Goal: Use online tool/utility: Utilize a website feature to perform a specific function

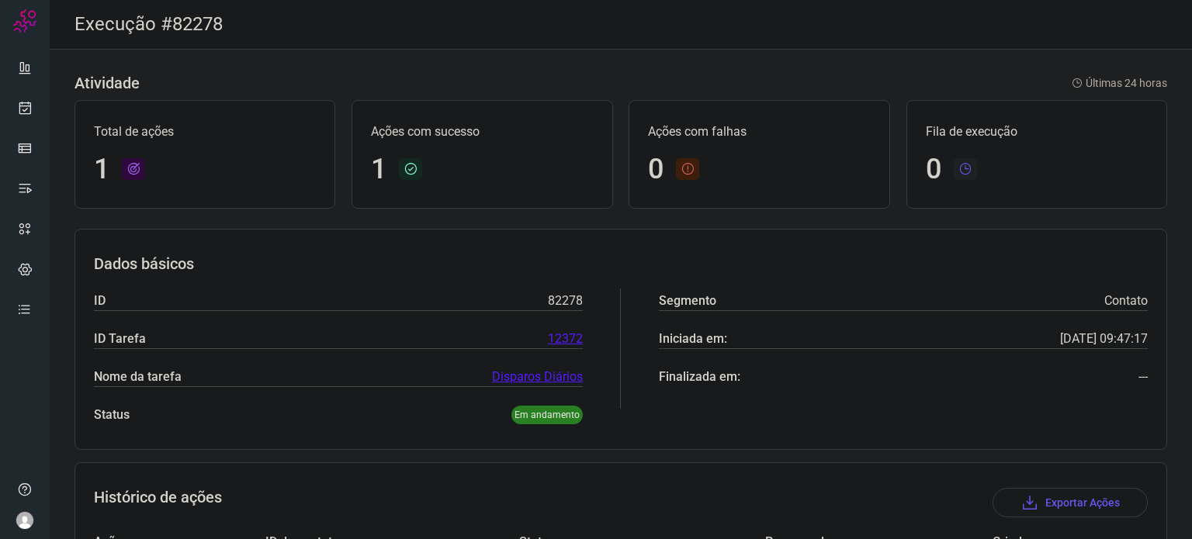
scroll to position [513, 0]
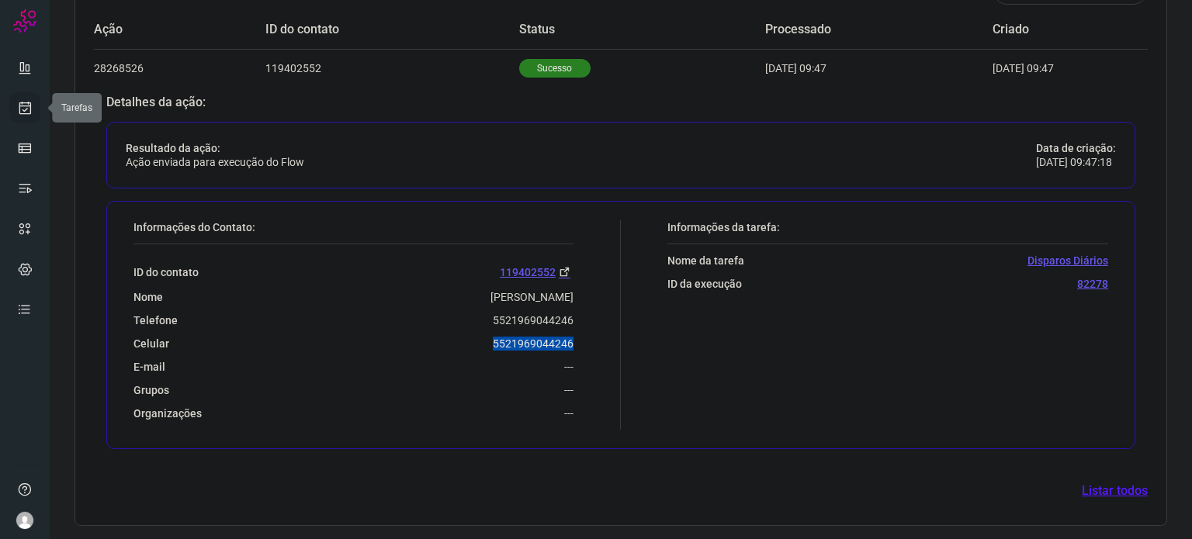
click at [31, 114] on icon at bounding box center [25, 108] width 16 height 16
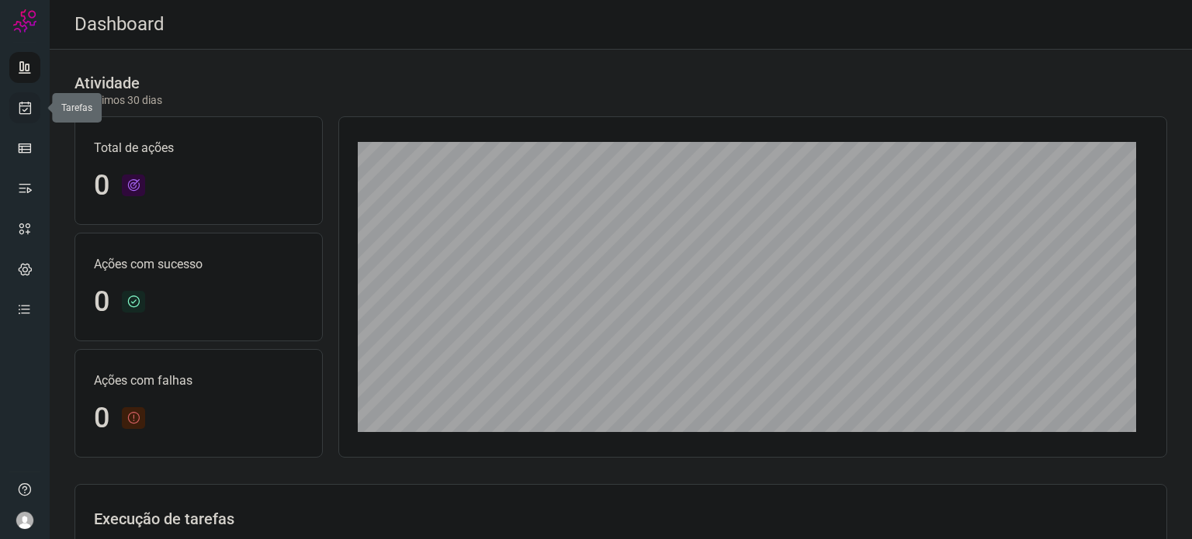
click at [19, 111] on icon at bounding box center [25, 108] width 16 height 16
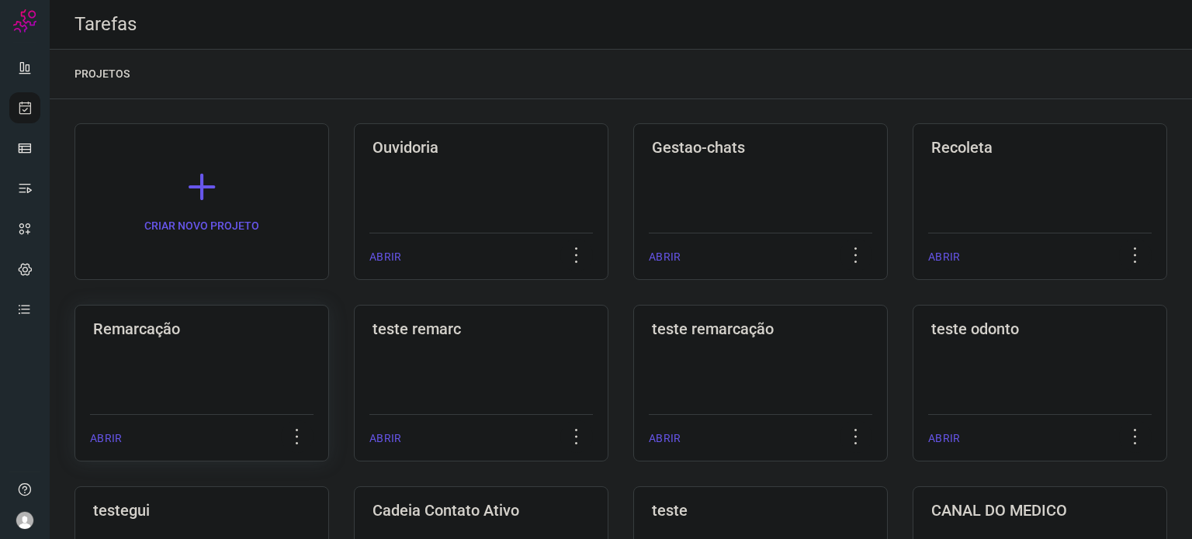
click at [209, 331] on h3 "Remarcação" at bounding box center [201, 329] width 217 height 19
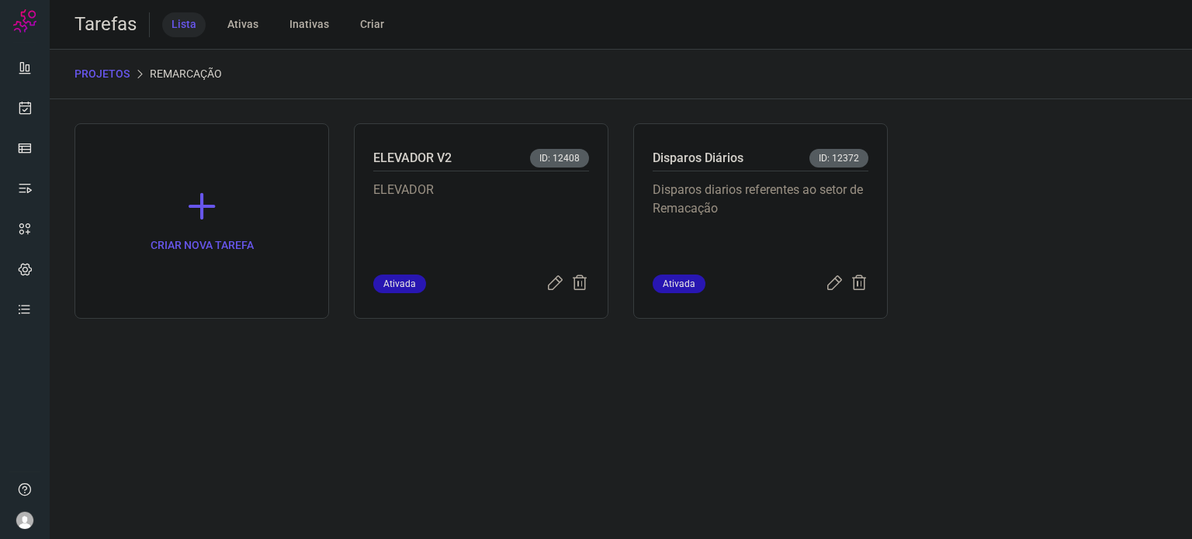
click at [728, 193] on p "Disparos diarios referentes ao setor de Remacação" at bounding box center [760, 220] width 216 height 78
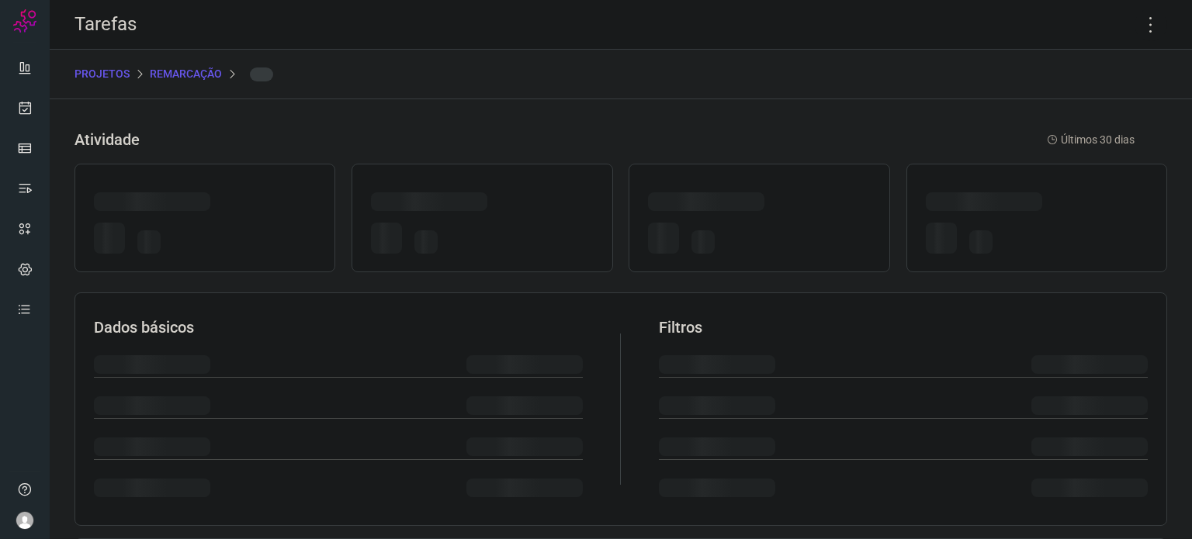
click at [728, 193] on div at bounding box center [706, 201] width 116 height 19
click at [1140, 28] on icon at bounding box center [1150, 25] width 33 height 33
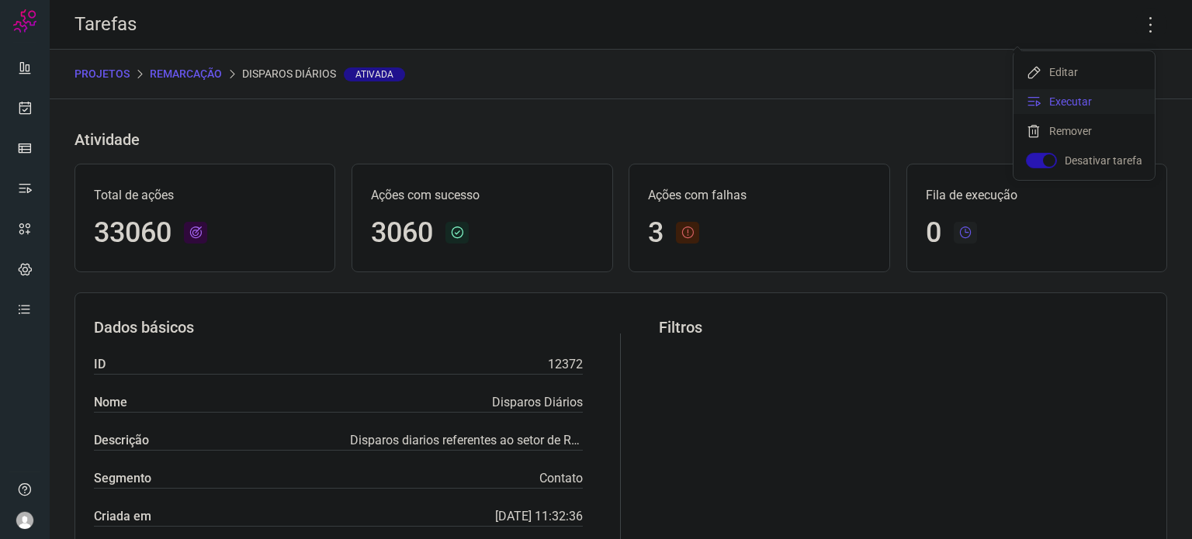
click at [1097, 101] on li "Executar" at bounding box center [1083, 101] width 141 height 25
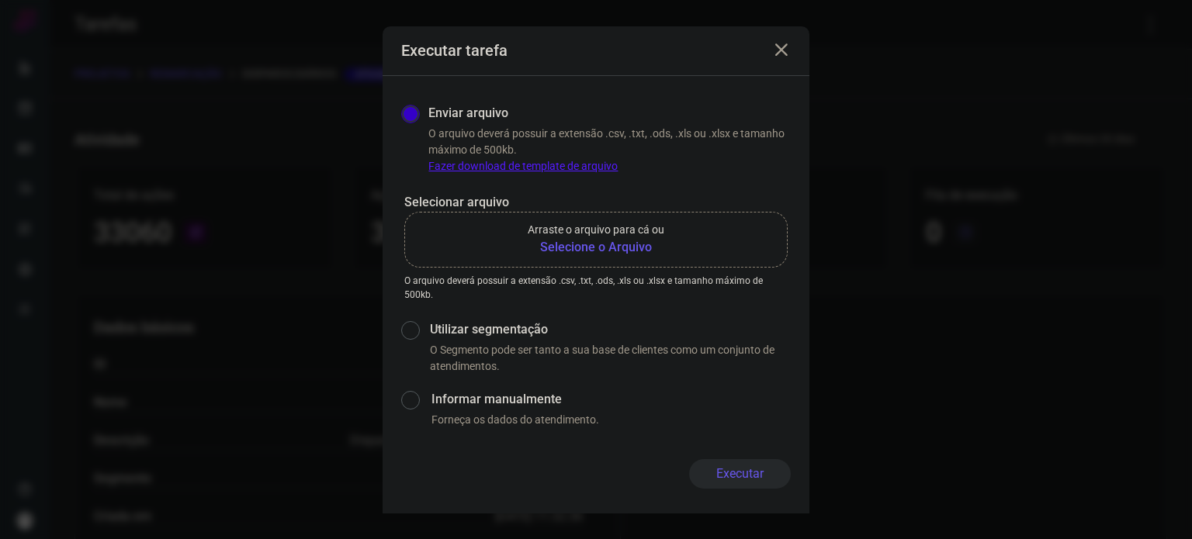
click at [636, 254] on b "Selecione o Arquivo" at bounding box center [596, 247] width 137 height 19
click at [0, 0] on input "Arraste o arquivo para cá ou Selecione o Arquivo" at bounding box center [0, 0] width 0 height 0
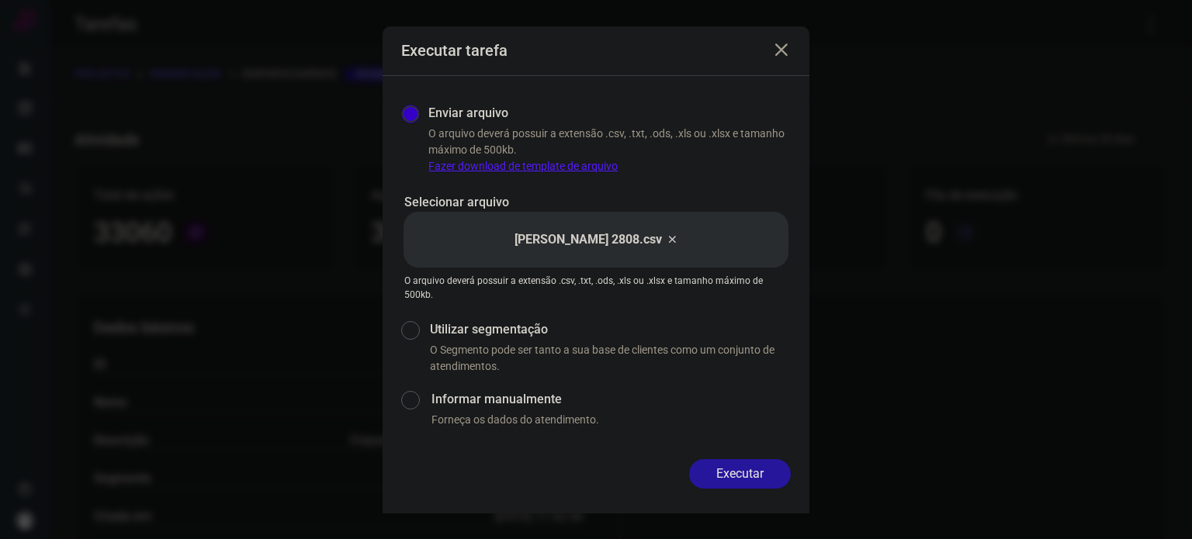
click at [730, 470] on button "Executar" at bounding box center [740, 473] width 102 height 29
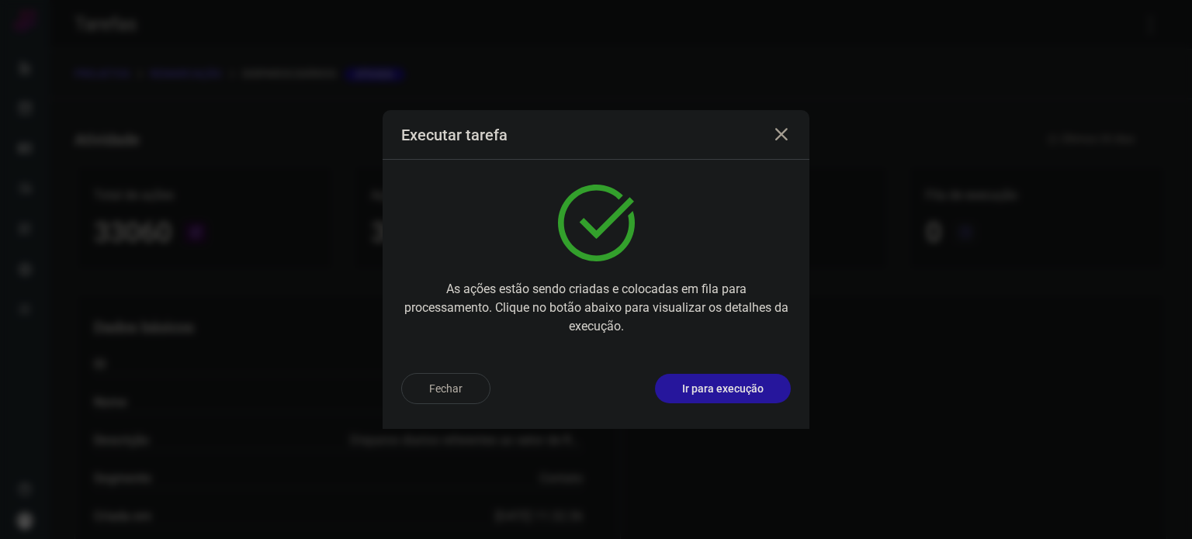
click at [713, 396] on button "Ir para execução" at bounding box center [723, 388] width 136 height 29
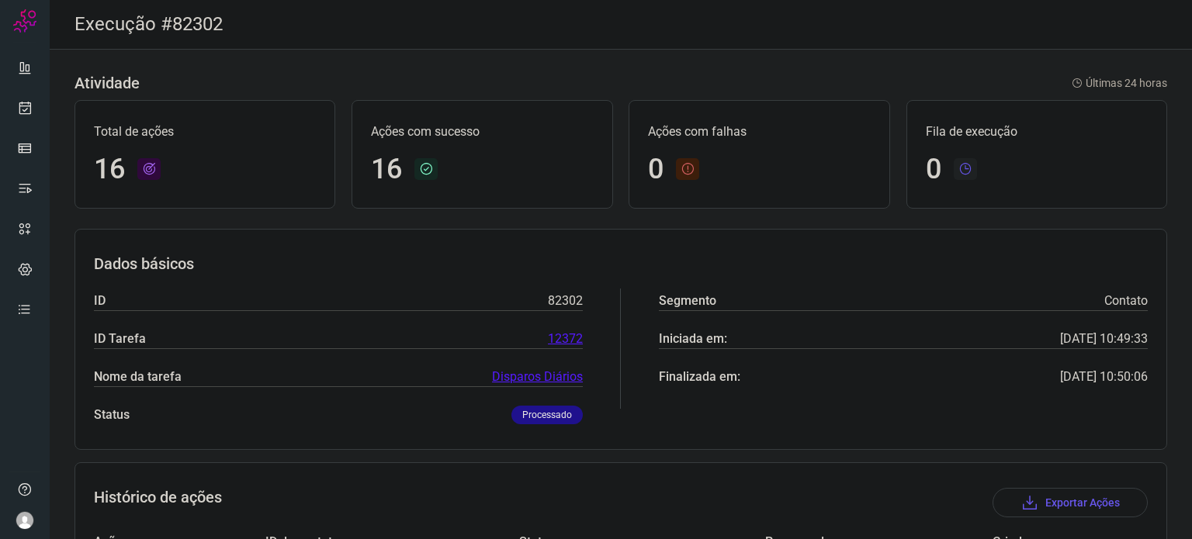
drag, startPoint x: 50, startPoint y: 88, endPoint x: 43, endPoint y: 95, distance: 9.9
click at [50, 89] on div "Atividade Últimas 24 horas Total de ações 16 Ações com sucesso 16 Ações com fal…" at bounding box center [621, 535] width 1142 height 971
click at [33, 115] on link at bounding box center [24, 107] width 31 height 31
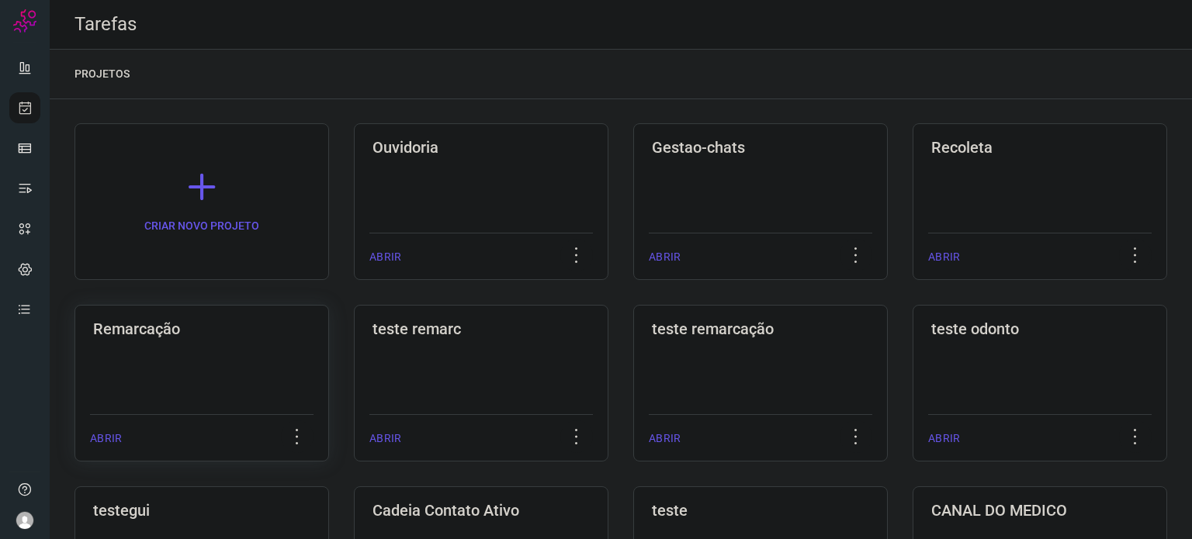
click at [354, 361] on div "Remarcação ABRIR" at bounding box center [481, 383] width 254 height 157
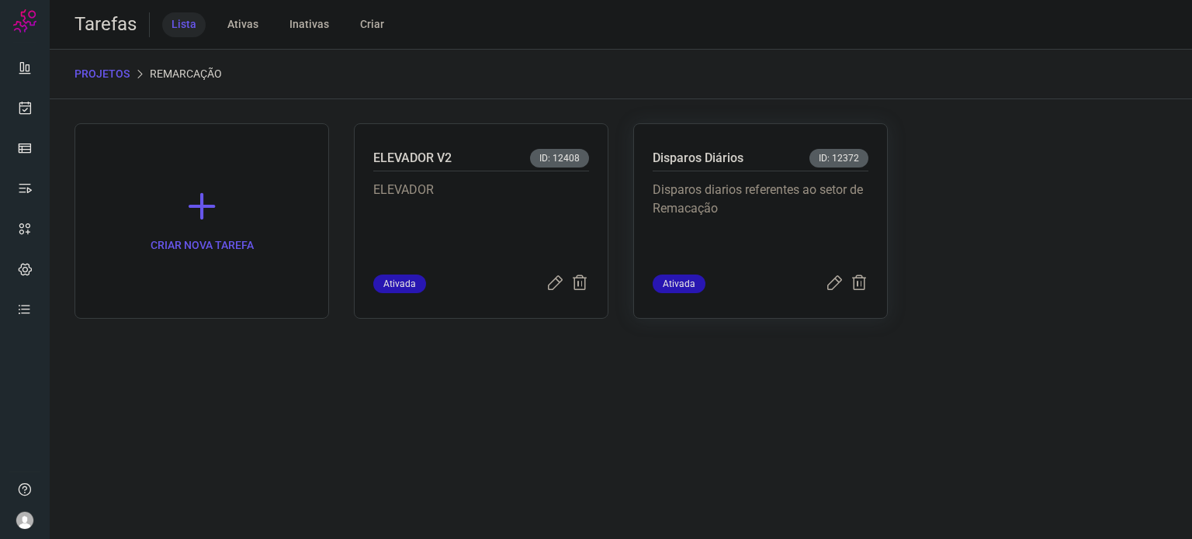
click at [683, 204] on p "Disparos diarios referentes ao setor de Remacação" at bounding box center [760, 220] width 216 height 78
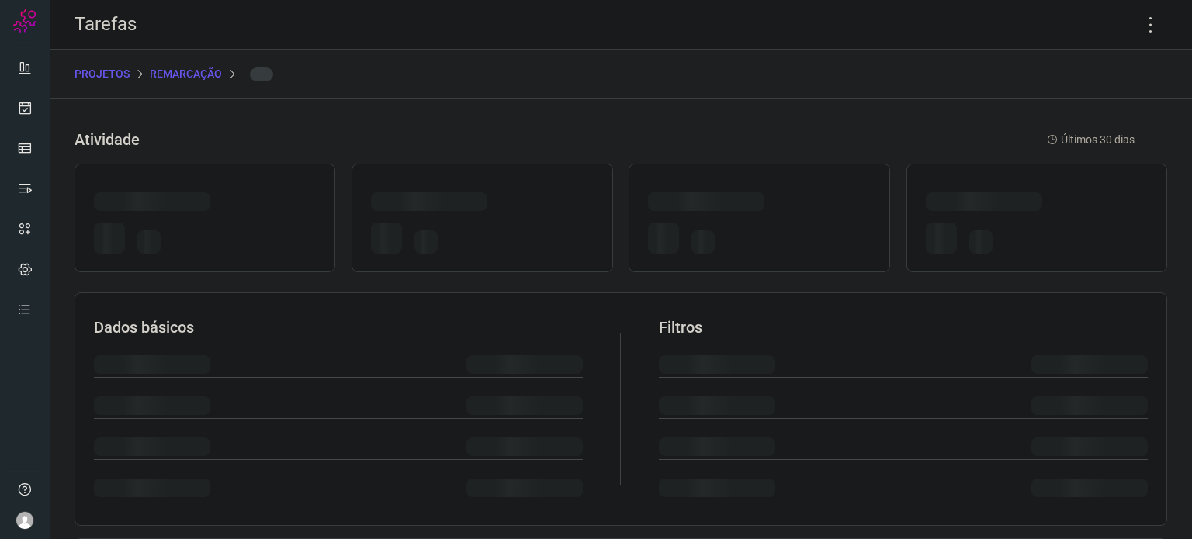
click at [683, 204] on div at bounding box center [706, 201] width 116 height 19
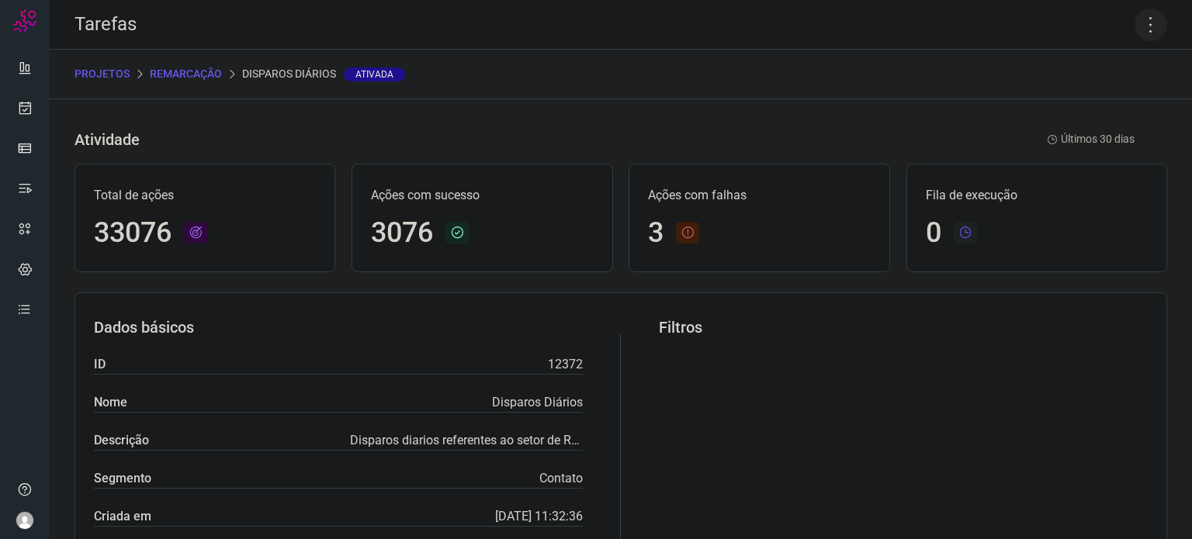
click at [1134, 20] on icon at bounding box center [1150, 25] width 33 height 33
click at [1080, 107] on li "Executar" at bounding box center [1083, 101] width 141 height 25
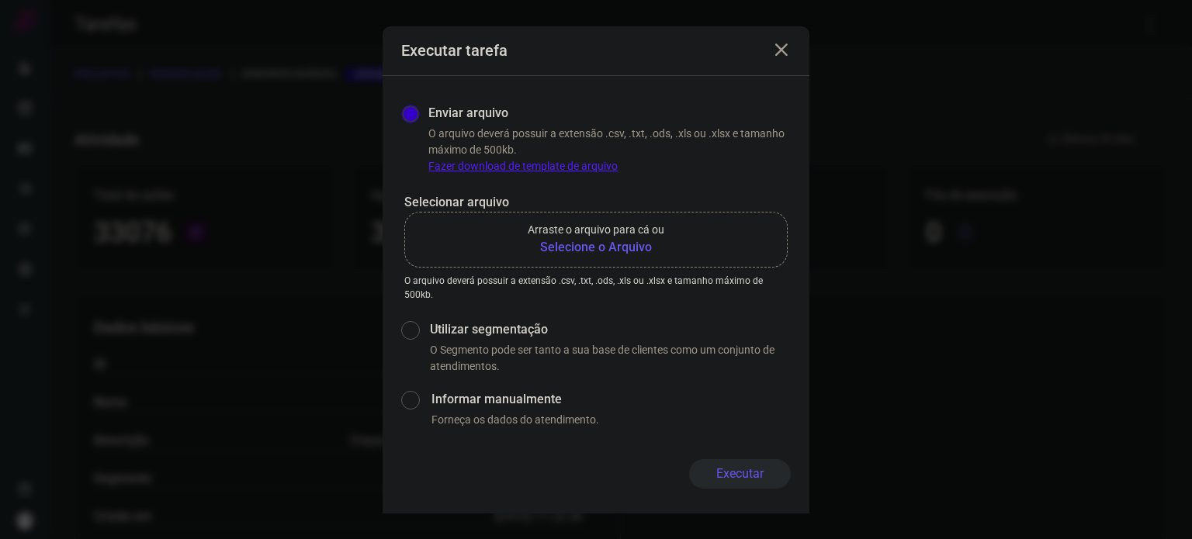
click at [585, 255] on b "Selecione o Arquivo" at bounding box center [596, 247] width 137 height 19
click at [0, 0] on input "Arraste o arquivo para cá ou Selecione o Arquivo" at bounding box center [0, 0] width 0 height 0
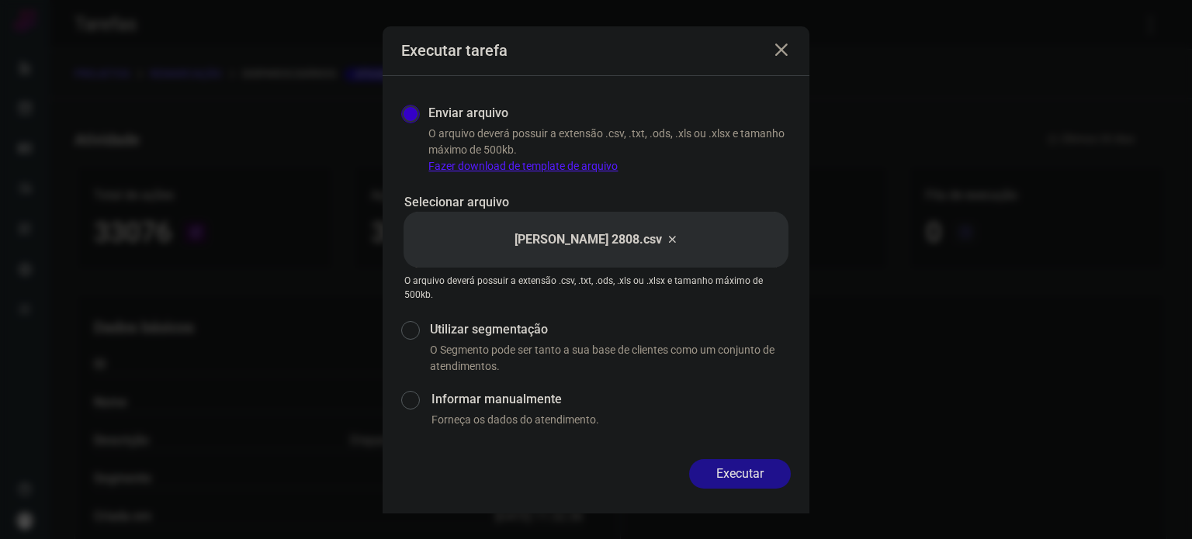
click at [761, 476] on button "Executar" at bounding box center [740, 473] width 102 height 29
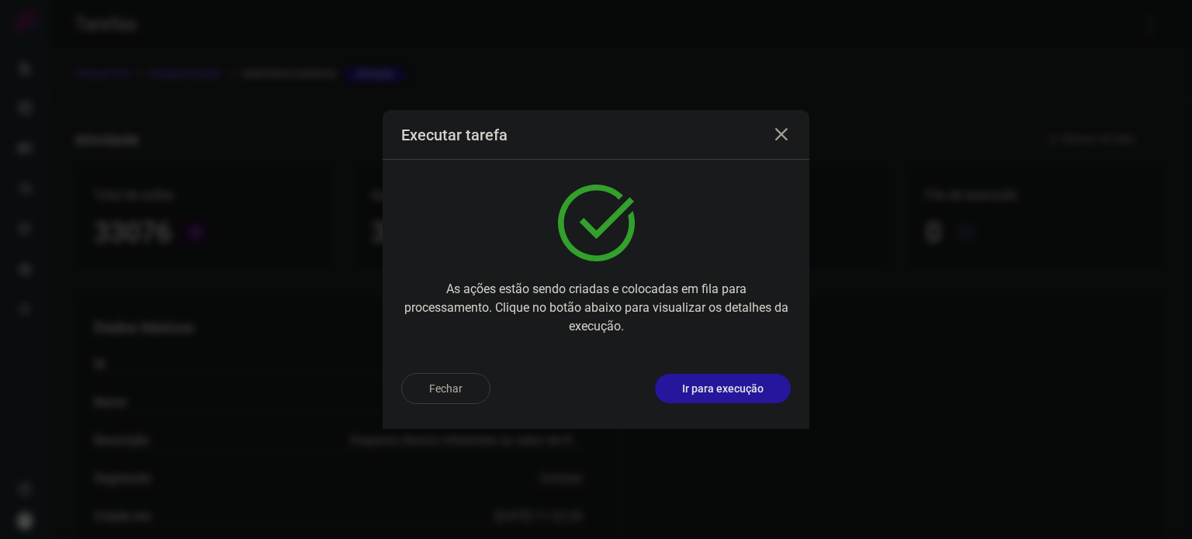
click at [748, 389] on p "Ir para execução" at bounding box center [722, 389] width 81 height 16
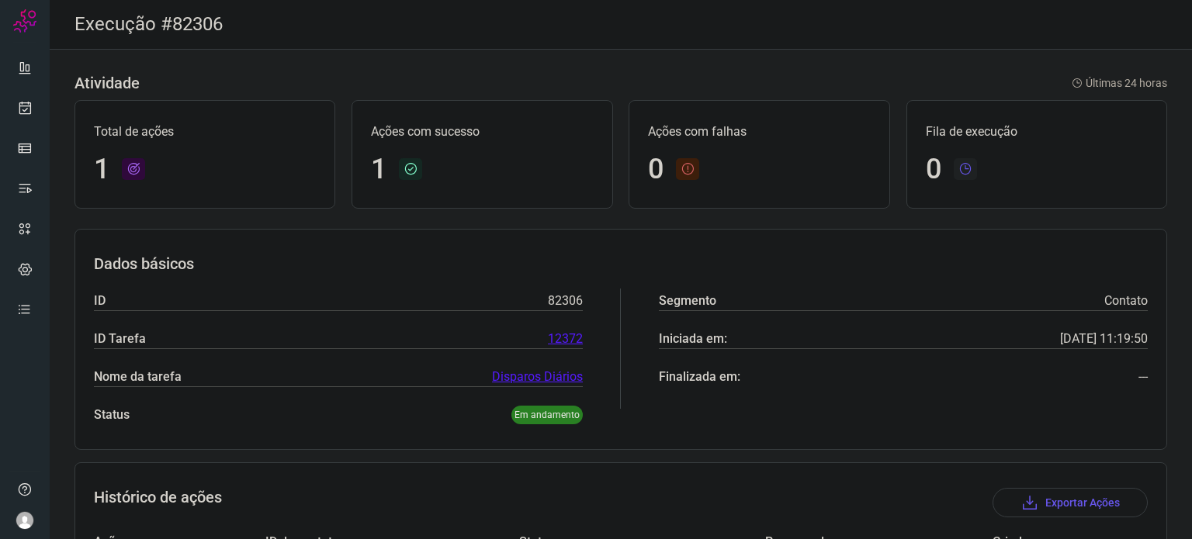
scroll to position [137, 0]
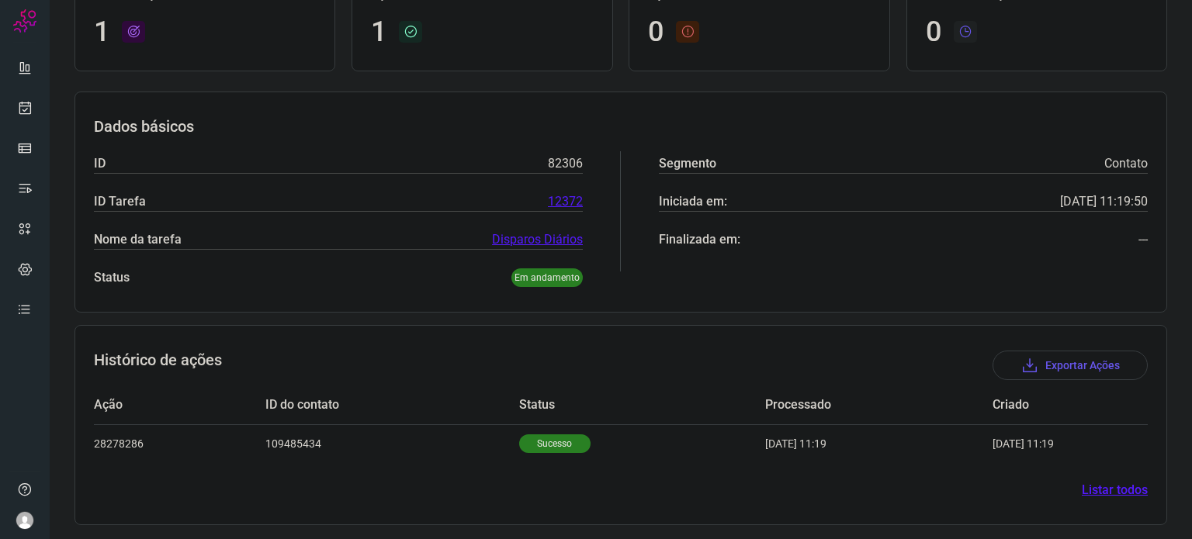
click at [504, 462] on section "Histórico de ações Exportar Ações Ação ID do contato Status Processado Criado 2…" at bounding box center [620, 425] width 1092 height 200
click at [519, 449] on p "Sucesso" at bounding box center [554, 443] width 71 height 19
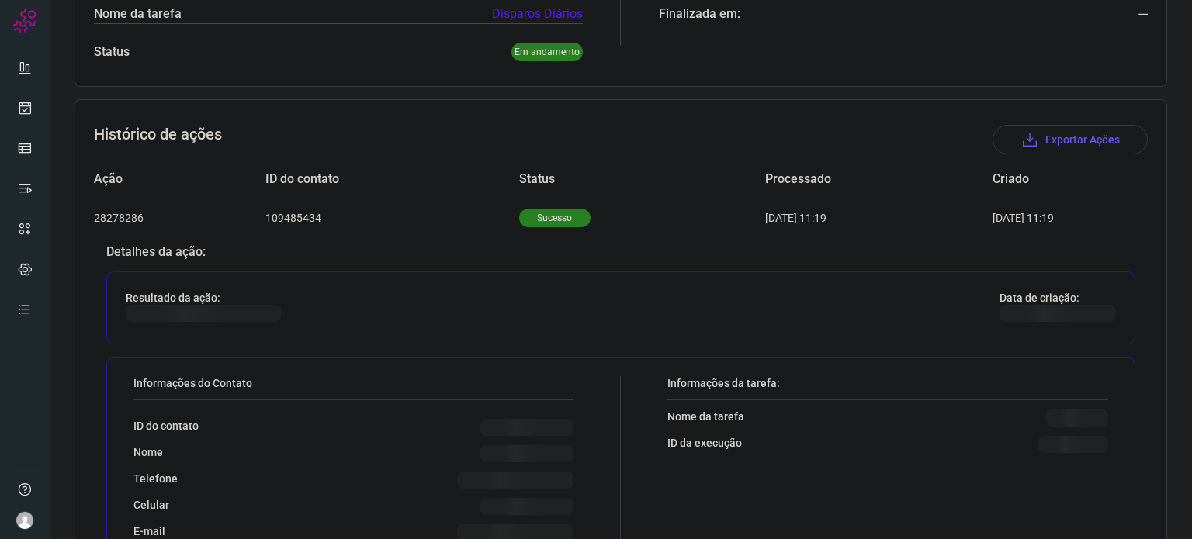
scroll to position [513, 0]
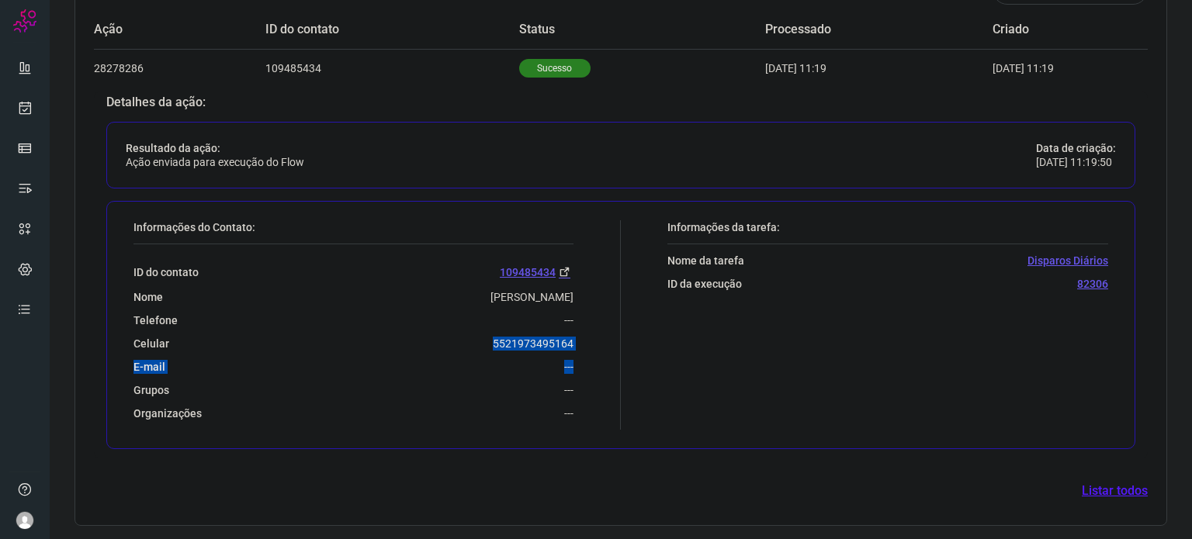
drag, startPoint x: 484, startPoint y: 344, endPoint x: 593, endPoint y: 353, distance: 109.0
click at [593, 353] on div "Informações do Contato: ID do contato 109485434 Nome Higson Figueiredo Correa T…" at bounding box center [373, 324] width 495 height 209
click at [424, 338] on div "Celular 5521973495164" at bounding box center [353, 344] width 440 height 14
drag, startPoint x: 478, startPoint y: 345, endPoint x: 571, endPoint y: 347, distance: 93.1
click at [571, 347] on div "Informações do Contato: ID do contato 109485434 Nome Higson Figueiredo Correa T…" at bounding box center [373, 324] width 495 height 209
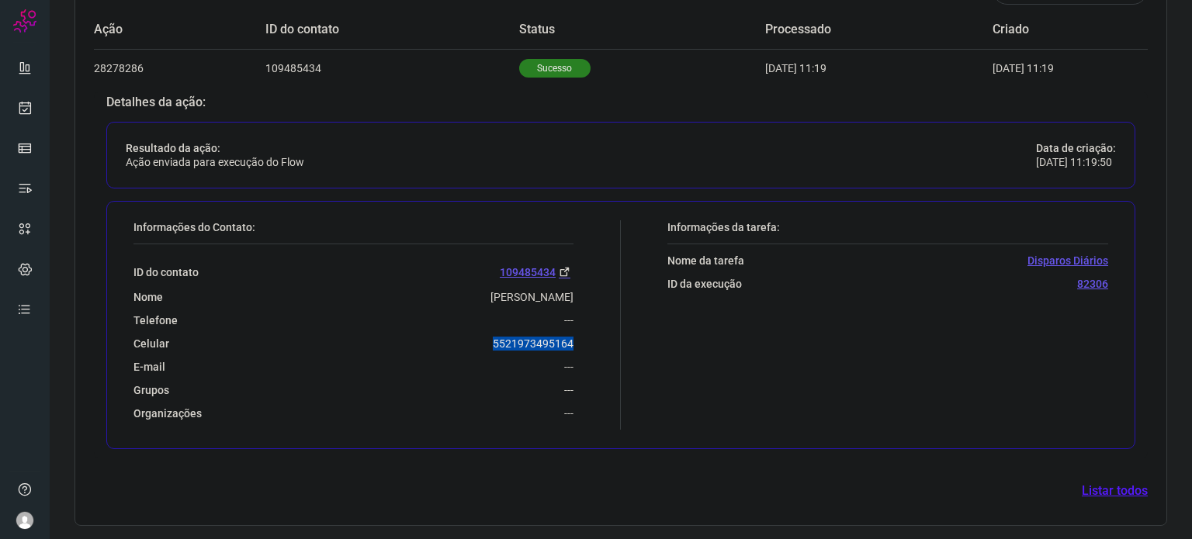
copy p "5521973495164"
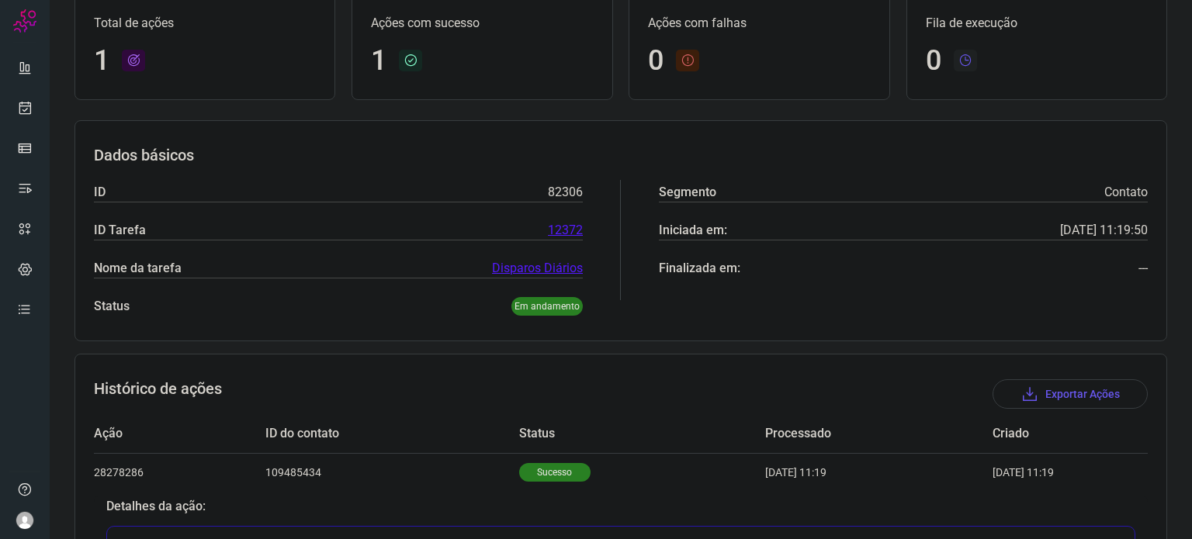
scroll to position [0, 0]
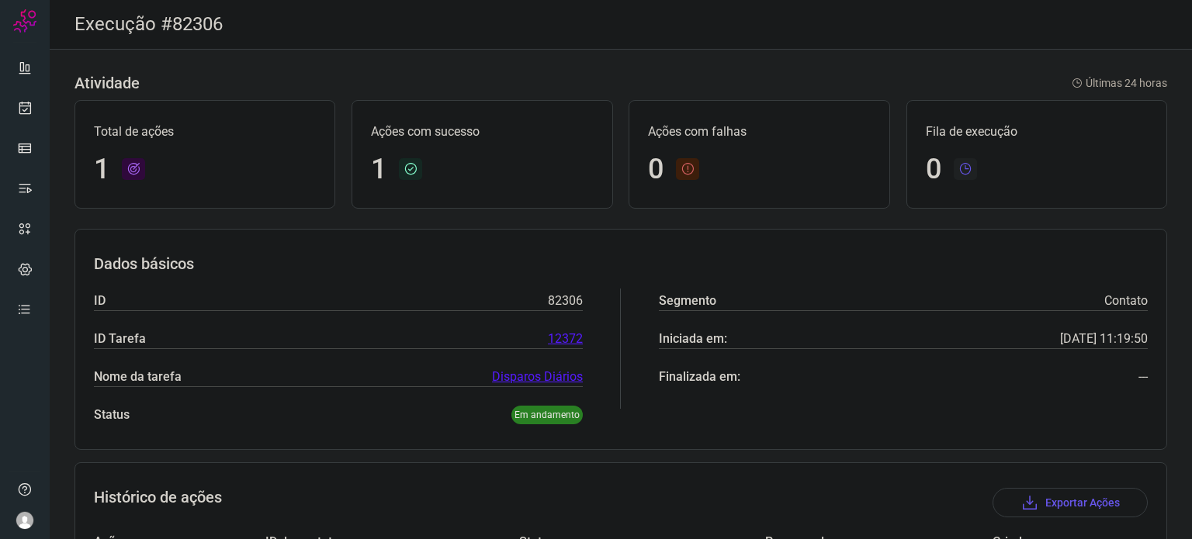
click at [41, 105] on div at bounding box center [25, 269] width 50 height 539
click at [31, 106] on icon at bounding box center [25, 108] width 16 height 16
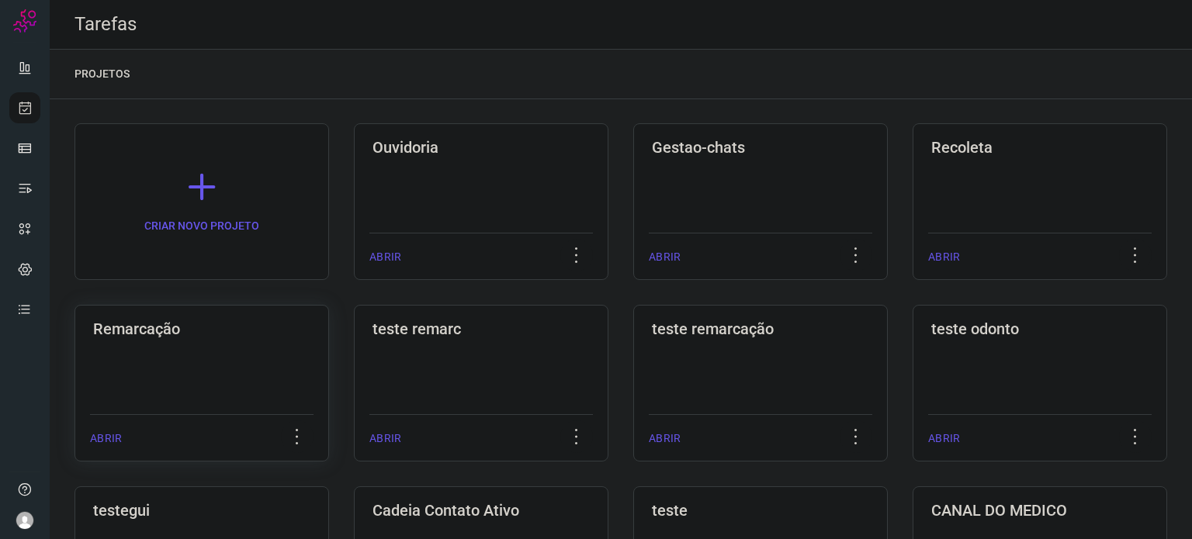
click at [354, 342] on div "Remarcação ABRIR" at bounding box center [481, 383] width 254 height 157
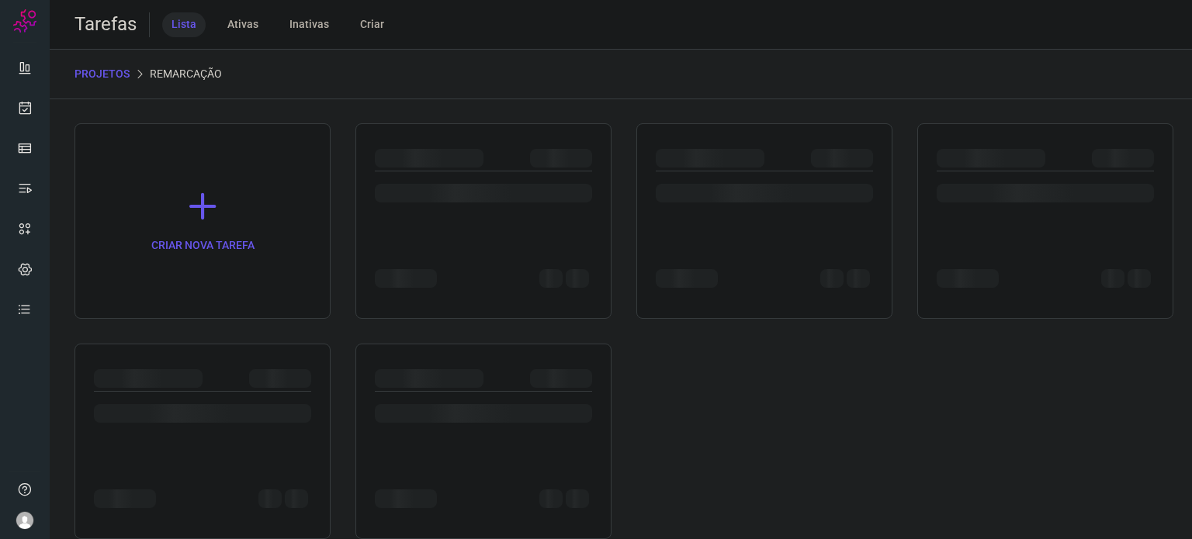
click at [246, 338] on div "CRIAR NOVA TAREFA" at bounding box center [620, 331] width 1092 height 416
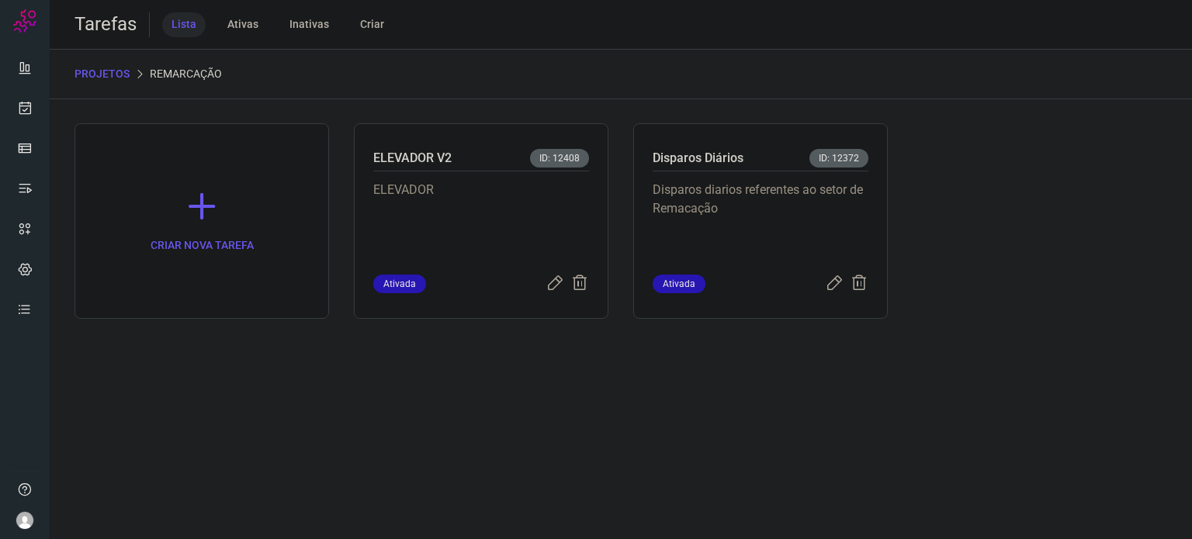
click at [734, 225] on p "Disparos diarios referentes ao setor de Remacação" at bounding box center [760, 220] width 216 height 78
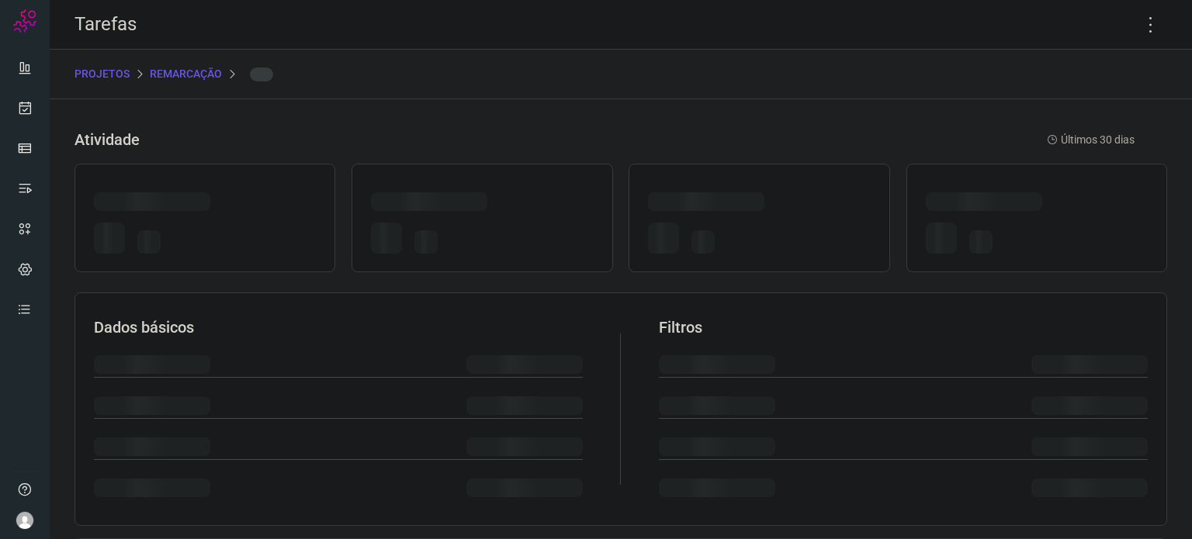
click at [734, 225] on div at bounding box center [759, 241] width 222 height 36
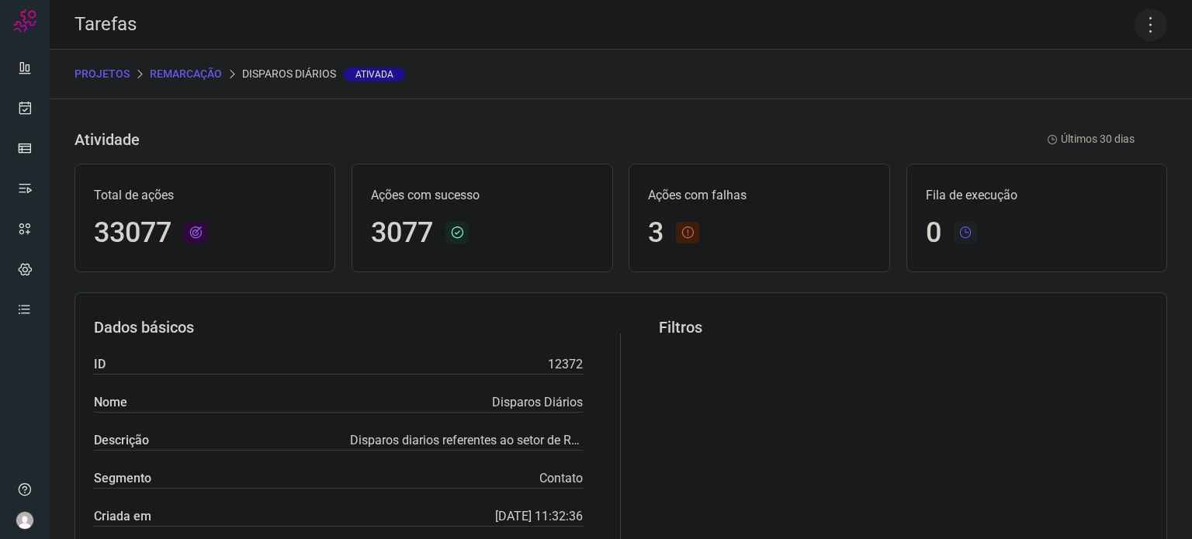
click at [1136, 31] on icon at bounding box center [1150, 25] width 33 height 33
click at [1097, 95] on li "Executar" at bounding box center [1083, 101] width 141 height 25
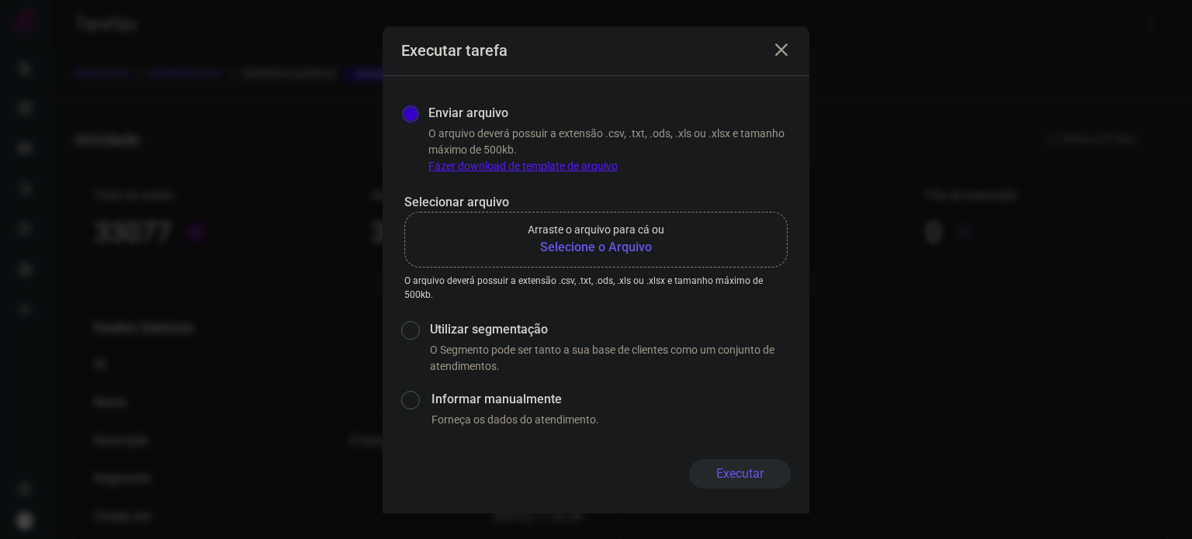
click at [622, 244] on b "Selecione o Arquivo" at bounding box center [596, 247] width 137 height 19
click at [0, 0] on input "Arraste o arquivo para cá ou Selecione o Arquivo" at bounding box center [0, 0] width 0 height 0
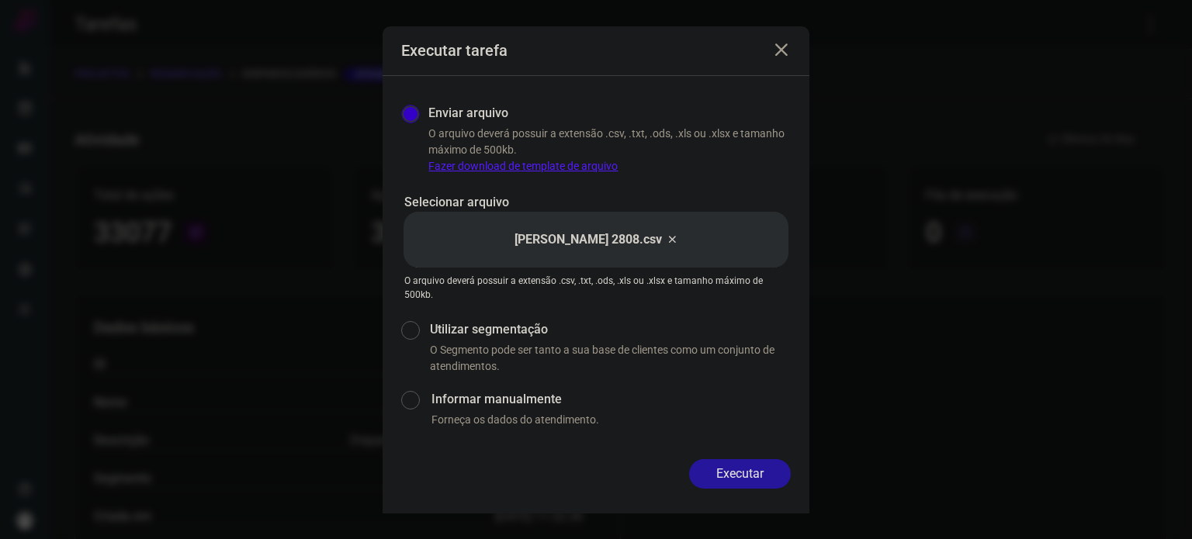
click at [778, 479] on button "Executar" at bounding box center [740, 473] width 102 height 29
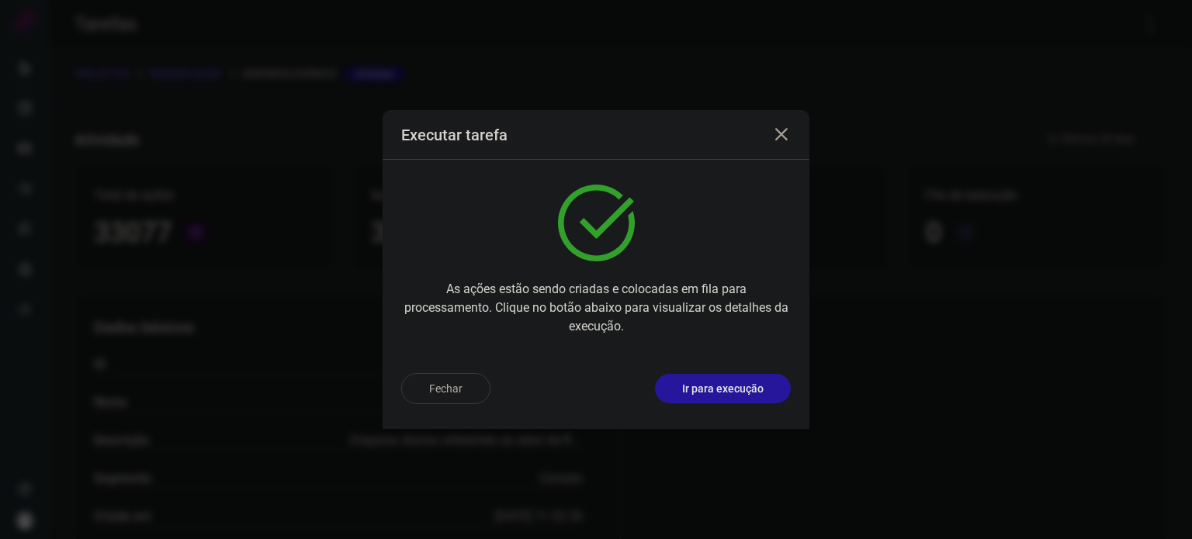
click at [735, 389] on p "Ir para execução" at bounding box center [722, 389] width 81 height 16
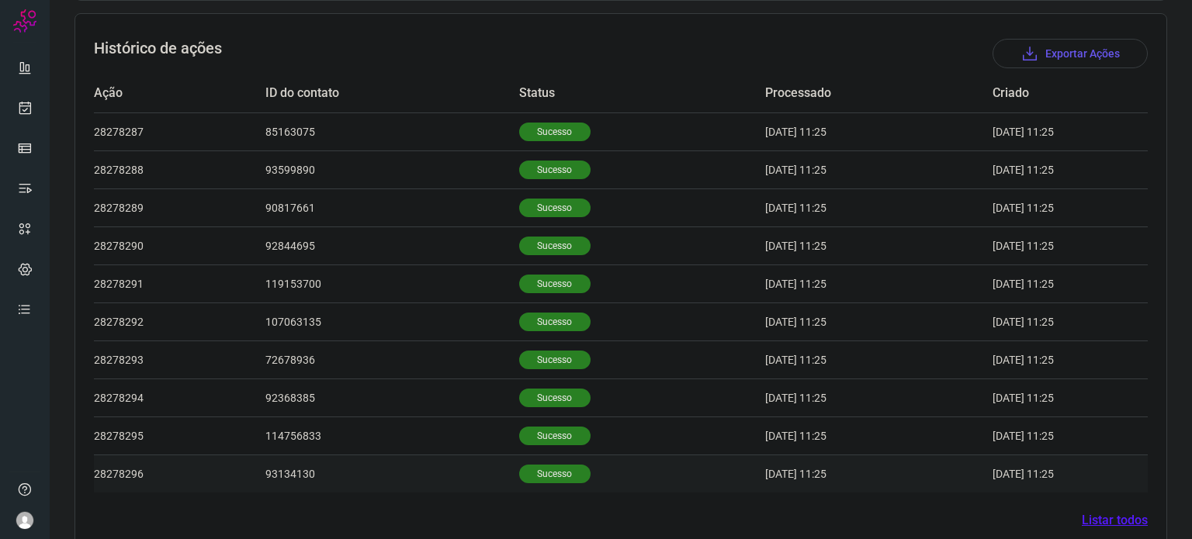
scroll to position [465, 0]
